Goal: Transaction & Acquisition: Purchase product/service

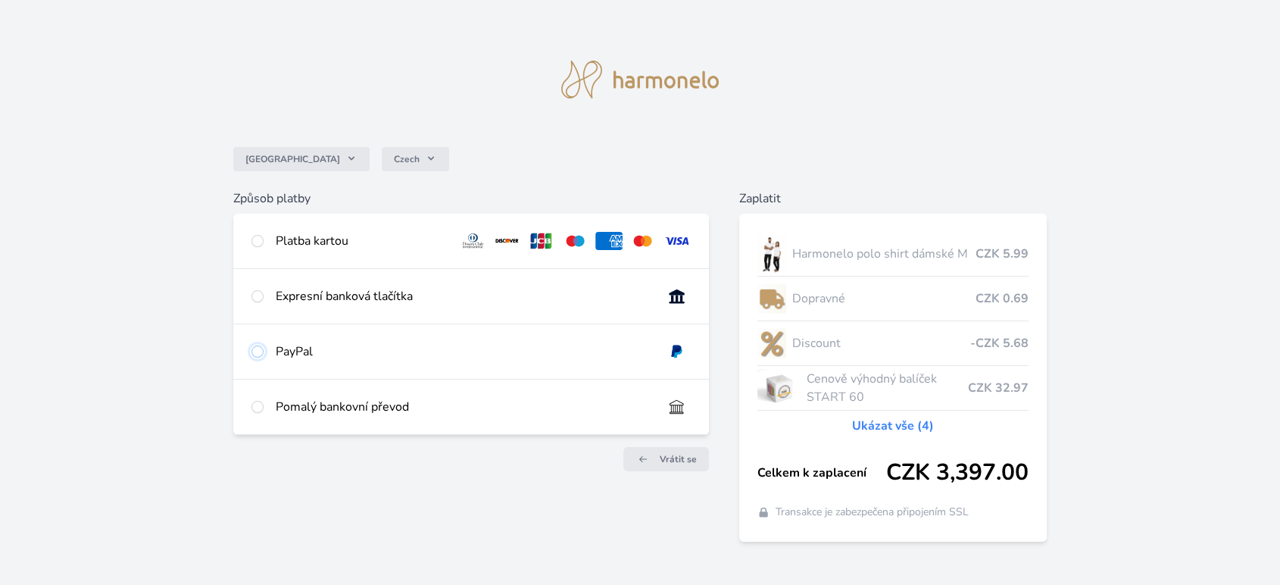
click at [257, 353] on input "radio" at bounding box center [257, 351] width 12 height 12
radio input "true"
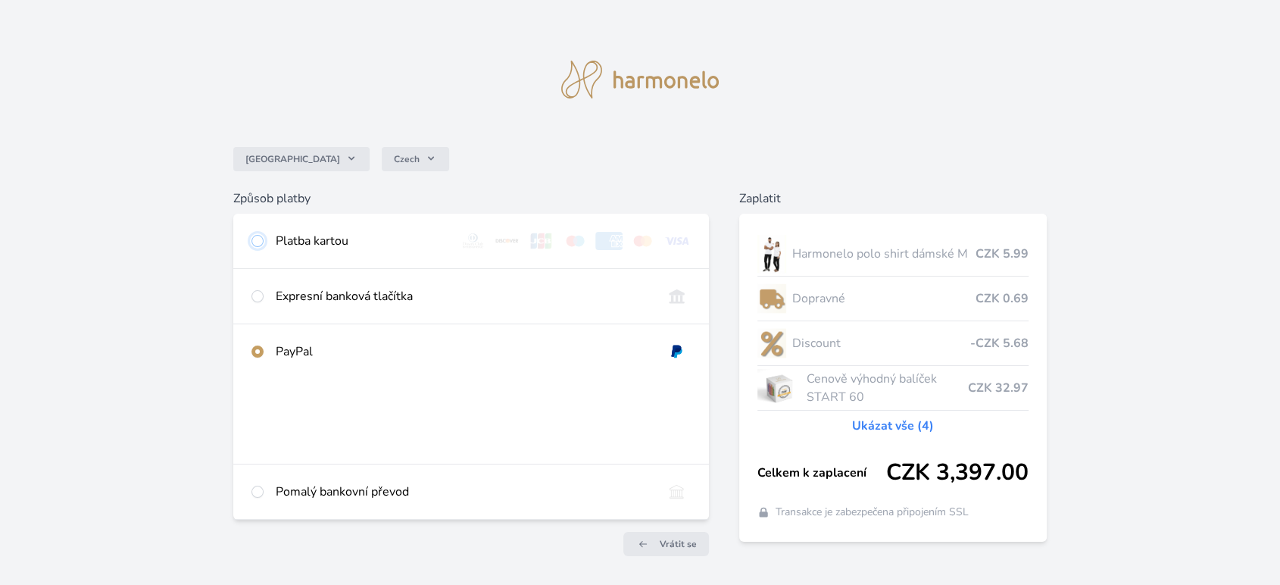
click at [261, 241] on input "radio" at bounding box center [257, 241] width 12 height 12
radio input "true"
radio input "false"
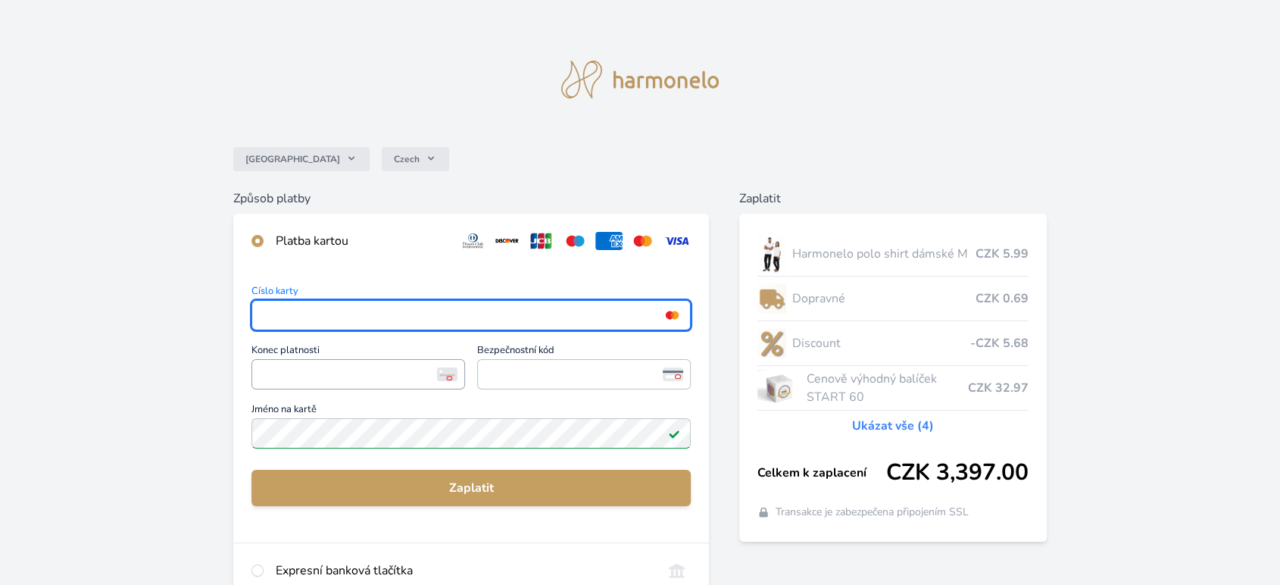
click at [371, 359] on span "<p>Your browser does not support iframes.</p>" at bounding box center [358, 374] width 214 height 30
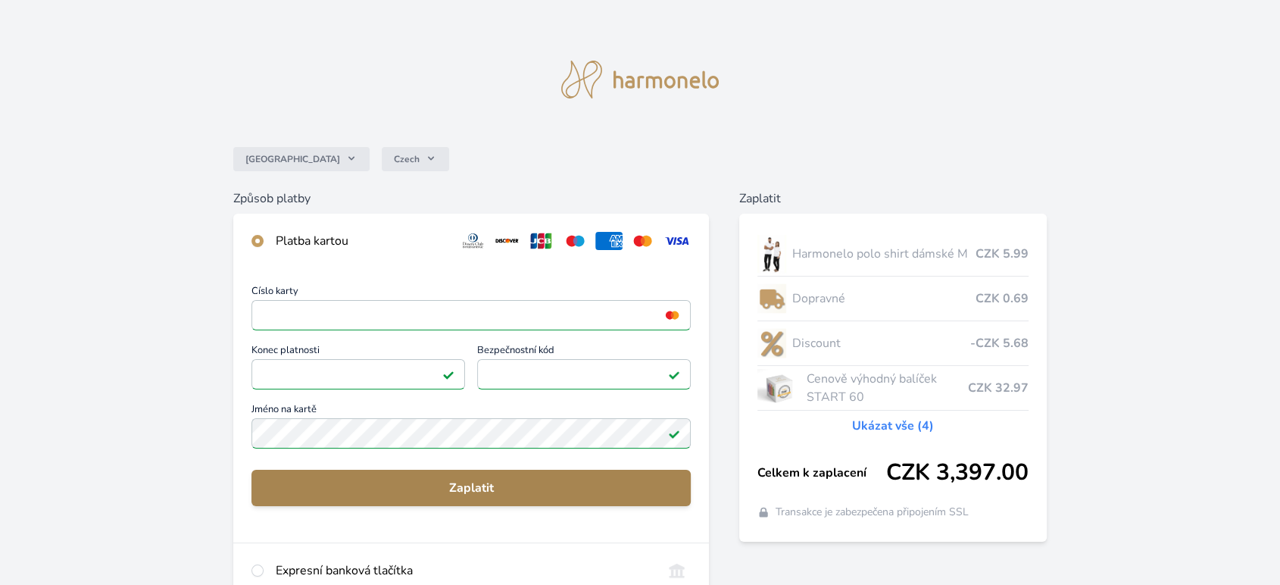
click at [505, 490] on span "Zaplatit" at bounding box center [471, 488] width 415 height 18
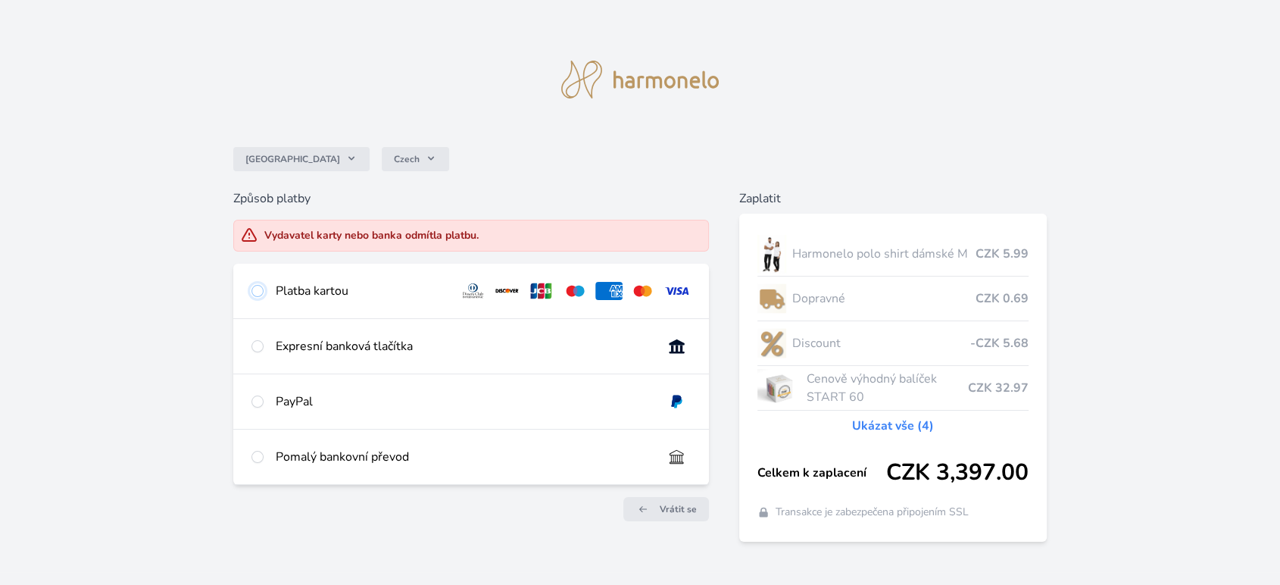
click at [259, 292] on input "radio" at bounding box center [257, 291] width 12 height 12
radio input "true"
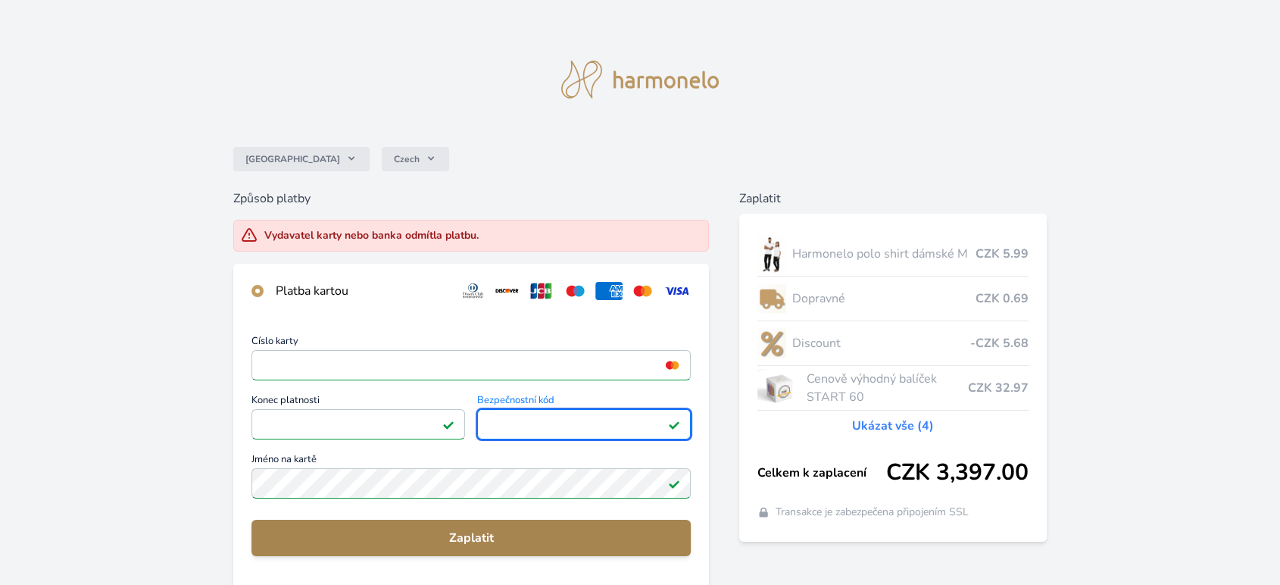
click at [516, 534] on span "Zaplatit" at bounding box center [471, 538] width 415 height 18
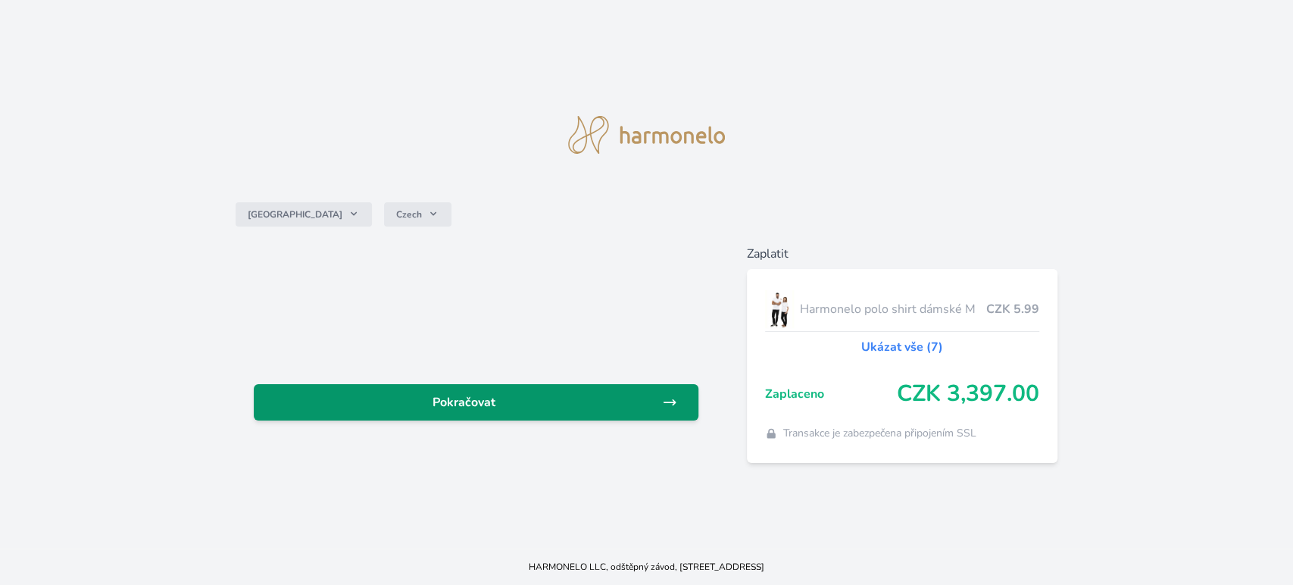
click at [420, 397] on span "Pokračovat" at bounding box center [464, 402] width 396 height 18
